Goal: Find specific page/section: Find specific page/section

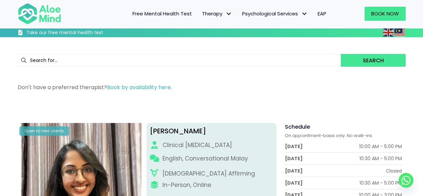
scroll to position [67, 0]
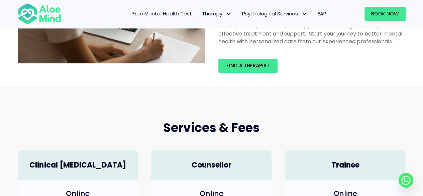
scroll to position [100, 0]
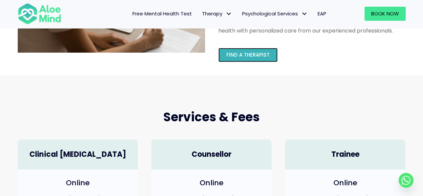
click at [246, 56] on span "Find a therapist" at bounding box center [248, 54] width 43 height 7
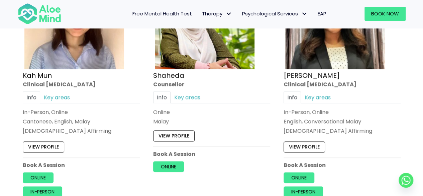
scroll to position [368, 0]
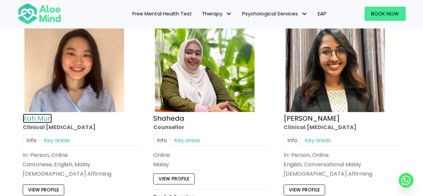
click at [28, 117] on link "Kah Mun" at bounding box center [37, 117] width 29 height 9
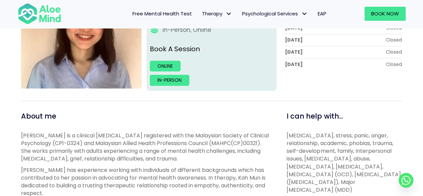
scroll to position [201, 0]
